Goal: Task Accomplishment & Management: Manage account settings

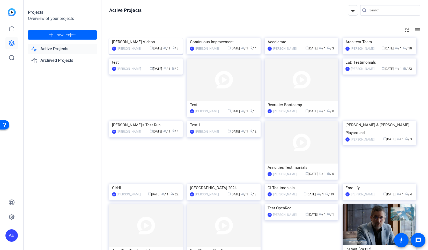
click at [132, 46] on div "[PERSON_NAME] Videos" at bounding box center [146, 42] width 68 height 8
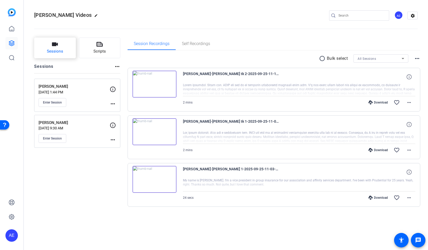
click at [64, 45] on button "Sessions" at bounding box center [55, 48] width 42 height 21
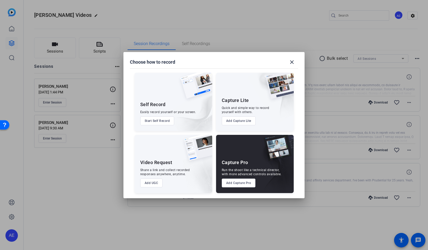
click at [241, 186] on button "Add Capture Pro" at bounding box center [239, 183] width 34 height 9
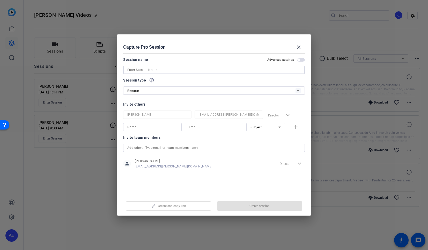
click at [161, 69] on input at bounding box center [213, 70] width 173 height 6
paste input "[PERSON_NAME]"
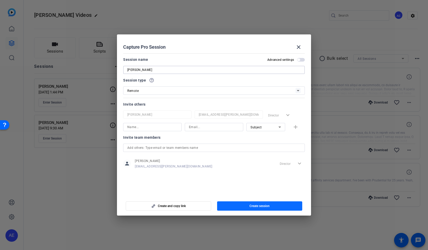
type input "[PERSON_NAME]"
click at [271, 204] on span "button" at bounding box center [259, 206] width 85 height 12
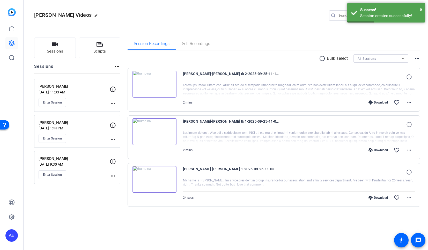
click at [112, 92] on icon at bounding box center [113, 89] width 6 height 6
click at [113, 106] on mat-icon "more_horiz" at bounding box center [113, 104] width 6 height 6
click at [118, 111] on span "Edit Session" at bounding box center [126, 111] width 24 height 6
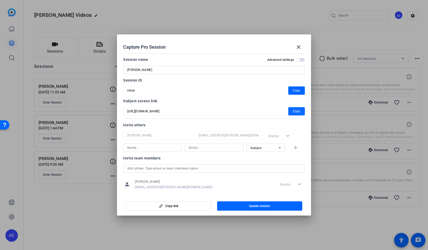
click at [295, 112] on span "Copy" at bounding box center [296, 111] width 7 height 6
